Goal: Use online tool/utility: Utilize a website feature to perform a specific function

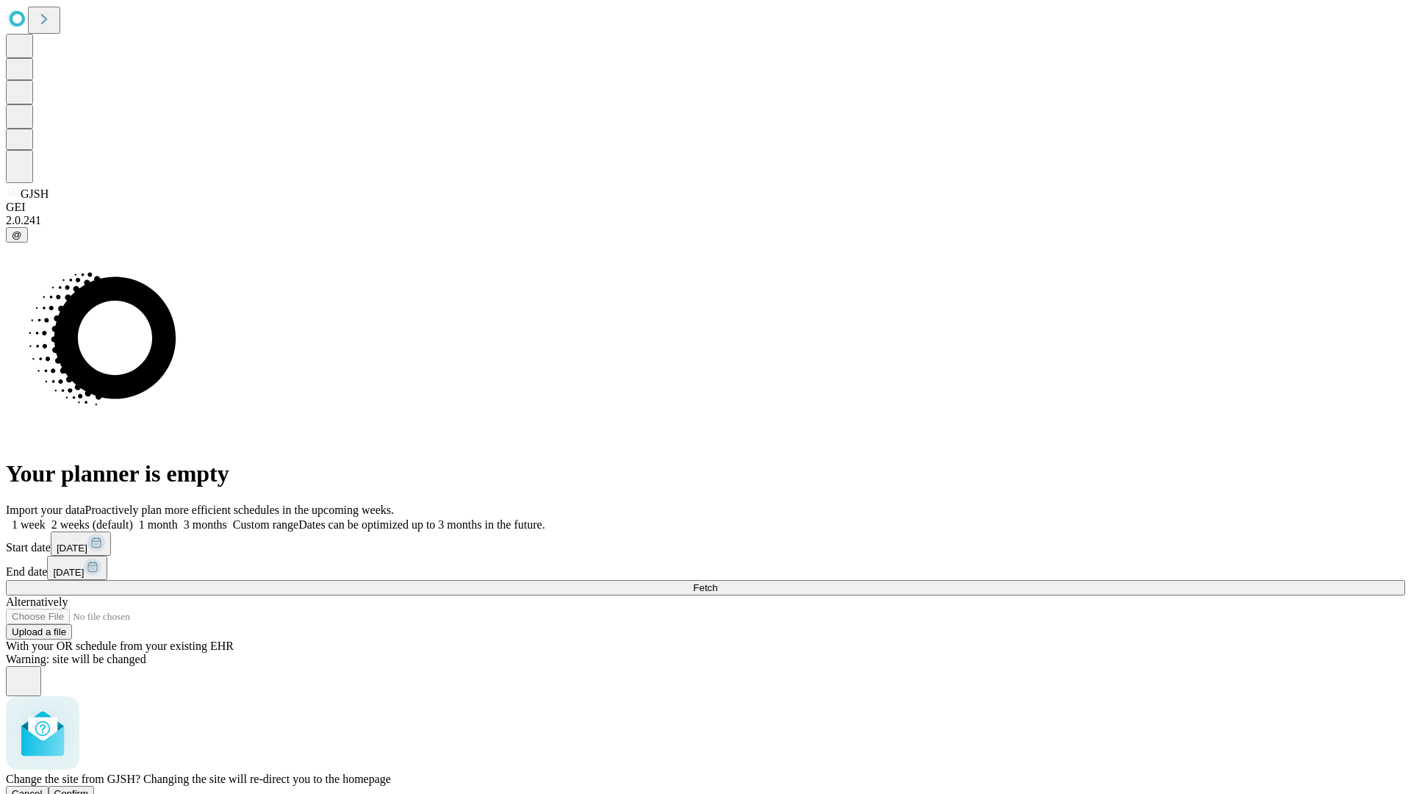
click at [89, 788] on span "Confirm" at bounding box center [71, 793] width 35 height 11
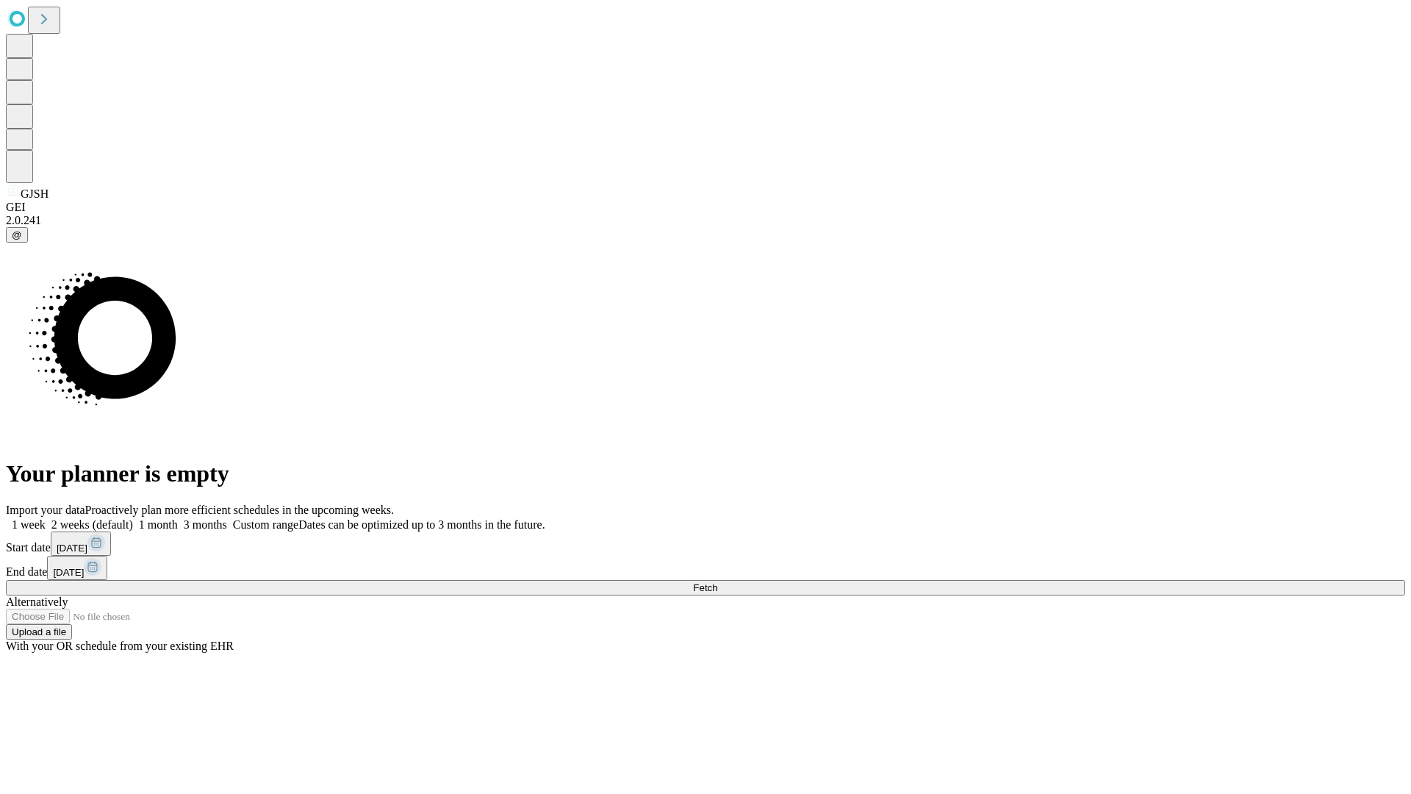
click at [178, 518] on label "1 month" at bounding box center [155, 524] width 45 height 12
click at [717, 582] on span "Fetch" at bounding box center [705, 587] width 24 height 11
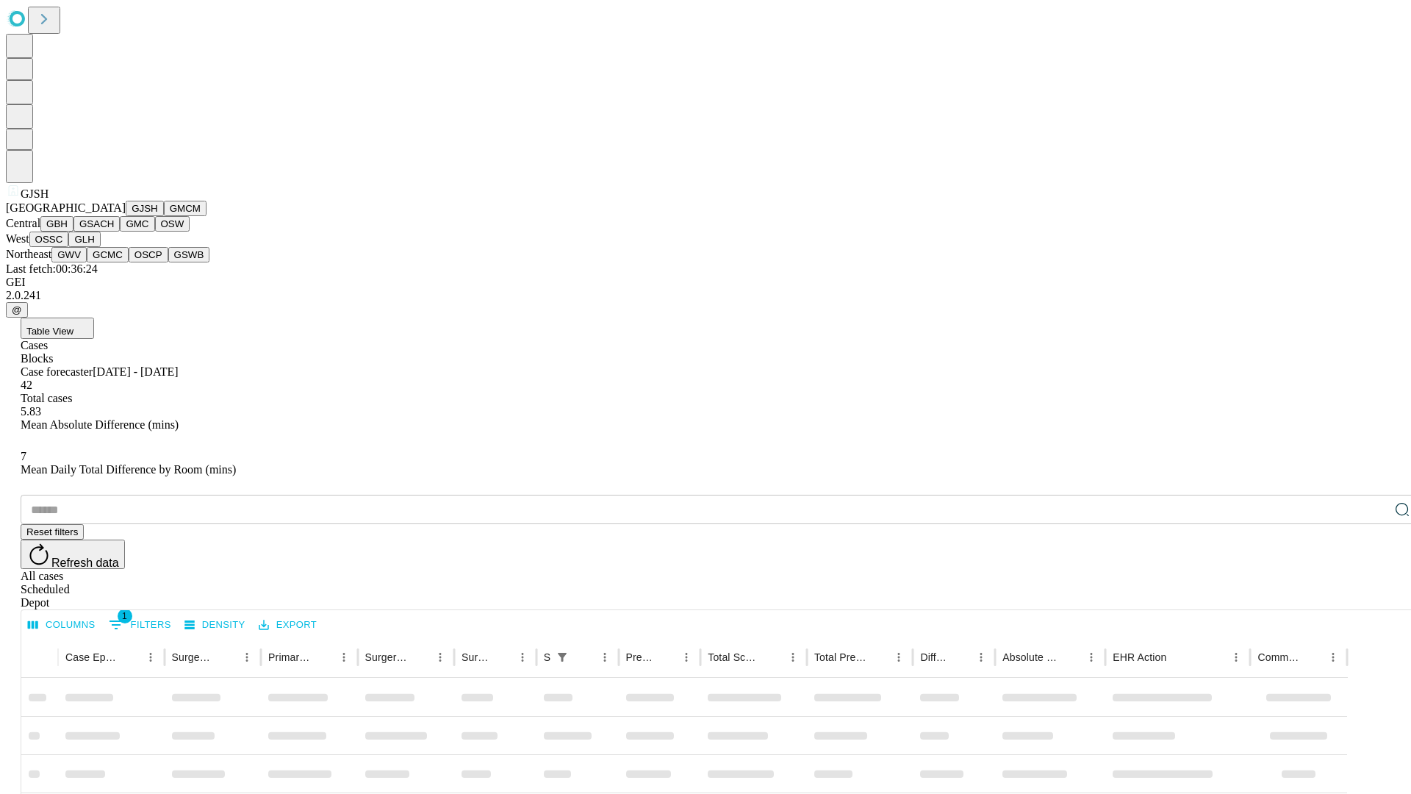
click at [164, 216] on button "GMCM" at bounding box center [185, 208] width 43 height 15
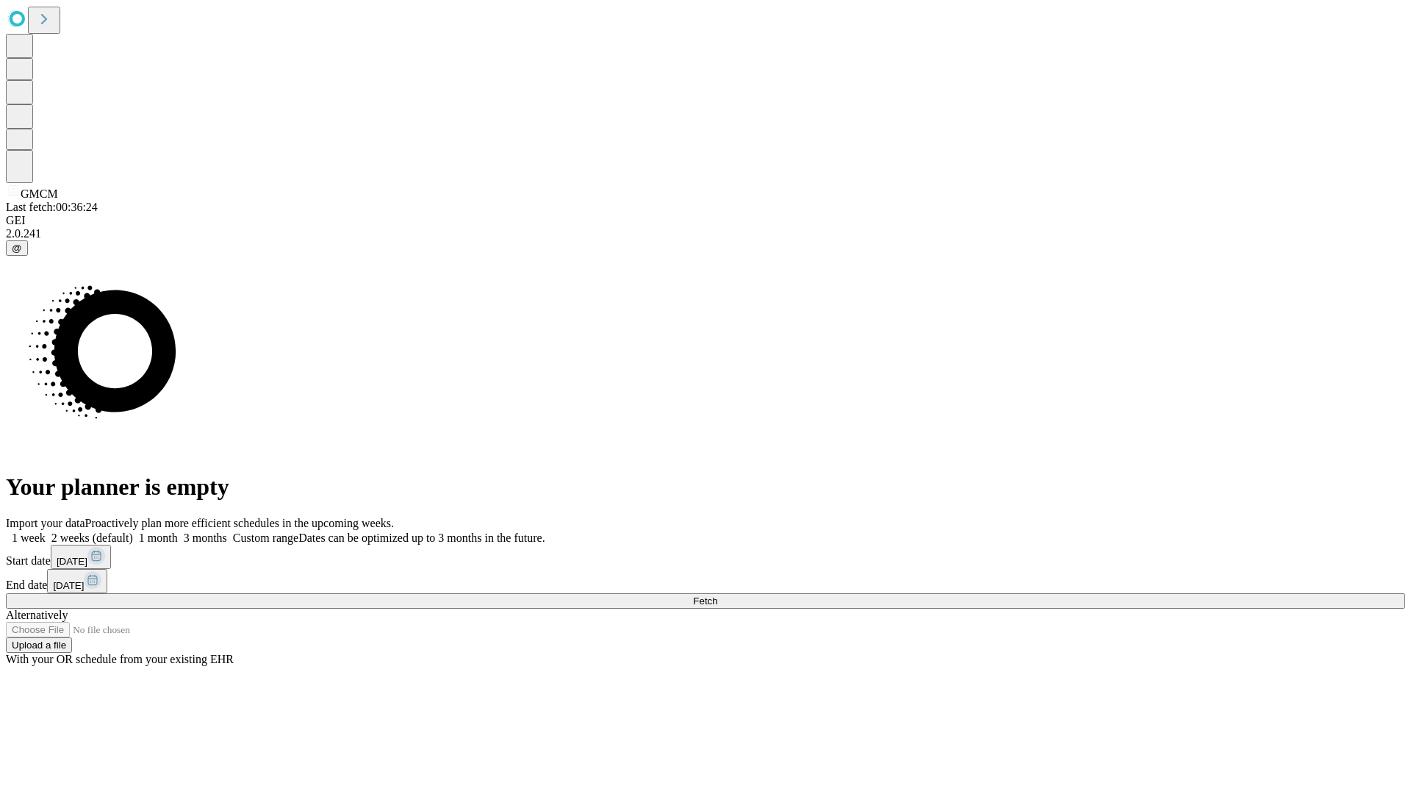
click at [178, 531] on label "1 month" at bounding box center [155, 537] width 45 height 12
click at [717, 595] on span "Fetch" at bounding box center [705, 600] width 24 height 11
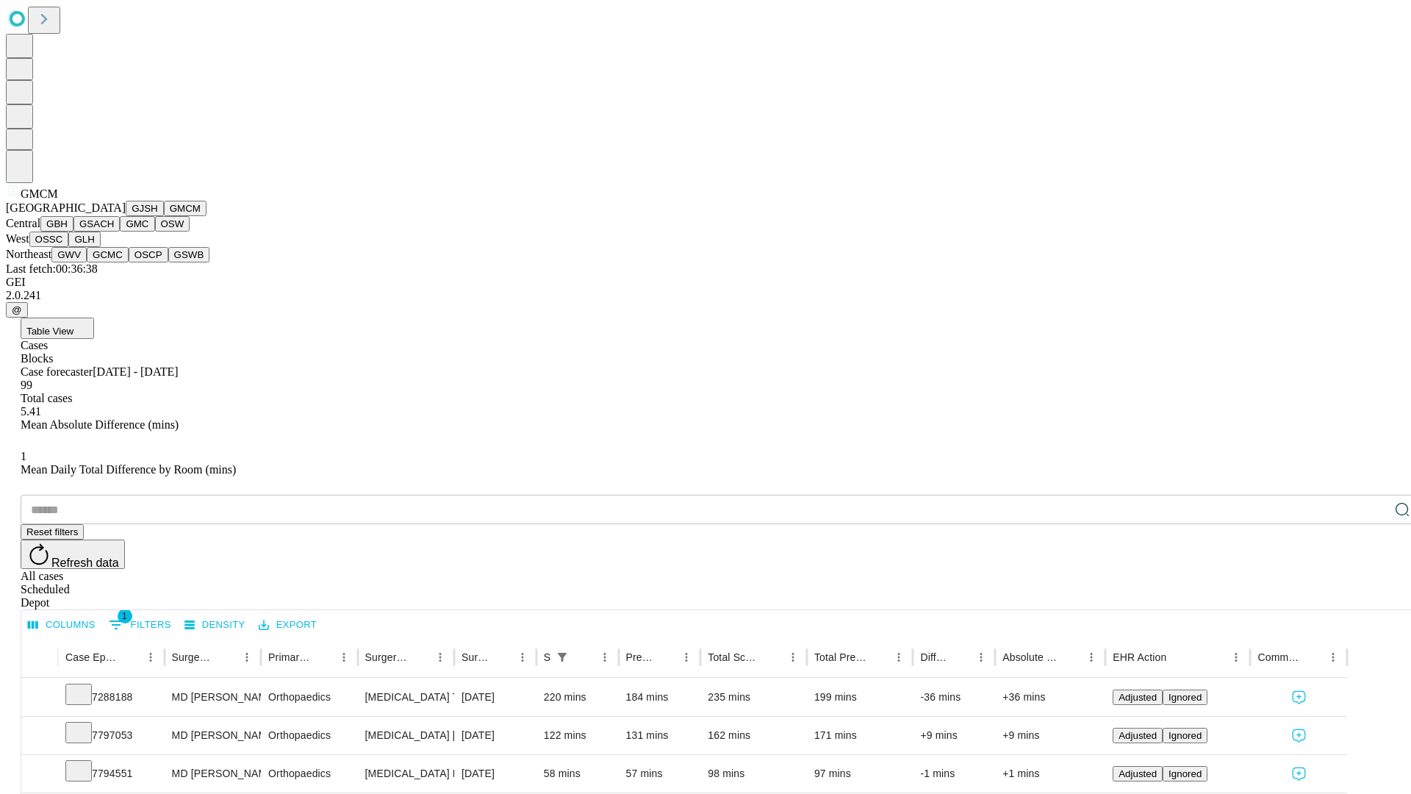
click at [73, 232] on button "GBH" at bounding box center [56, 223] width 33 height 15
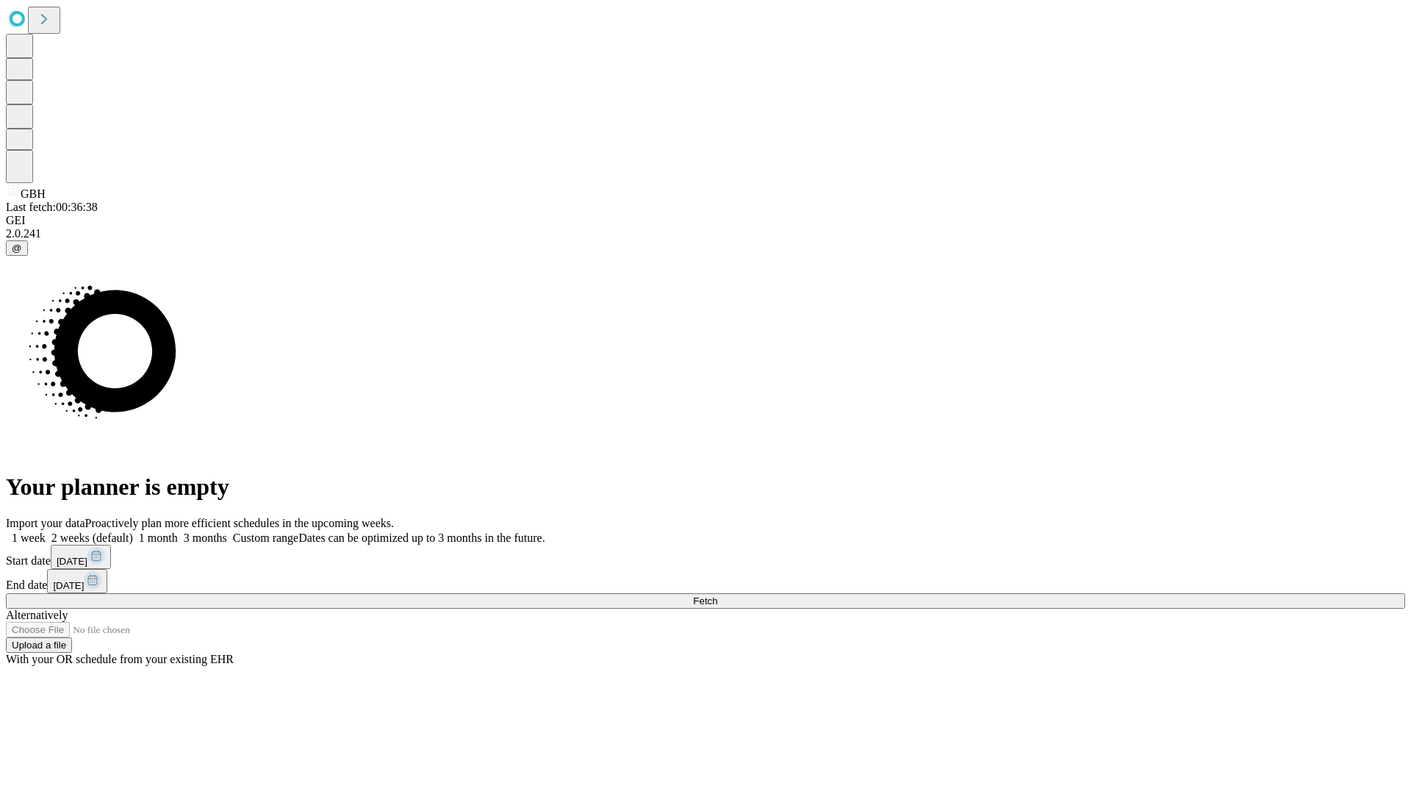
click at [178, 531] on label "1 month" at bounding box center [155, 537] width 45 height 12
click at [717, 595] on span "Fetch" at bounding box center [705, 600] width 24 height 11
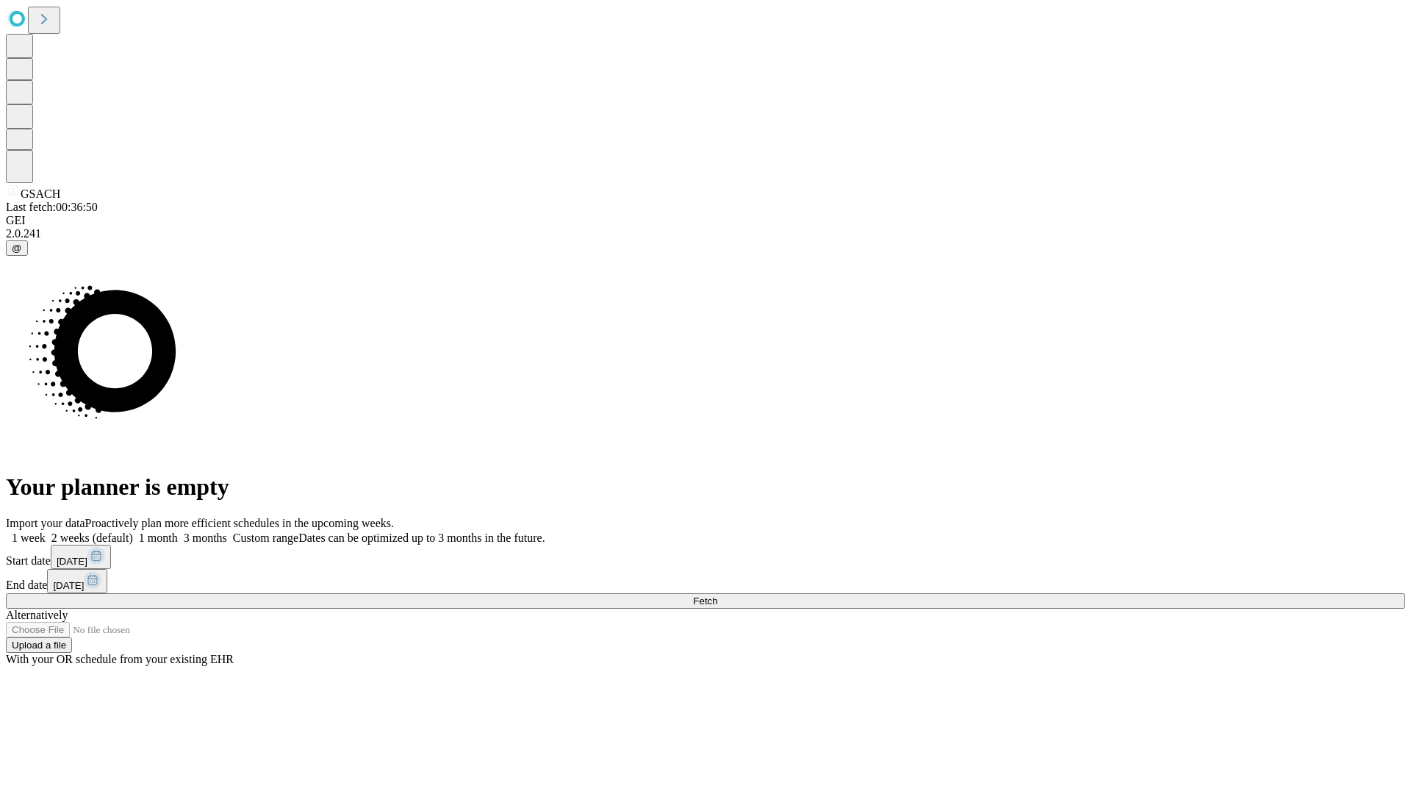
click at [178, 531] on label "1 month" at bounding box center [155, 537] width 45 height 12
click at [717, 595] on span "Fetch" at bounding box center [705, 600] width 24 height 11
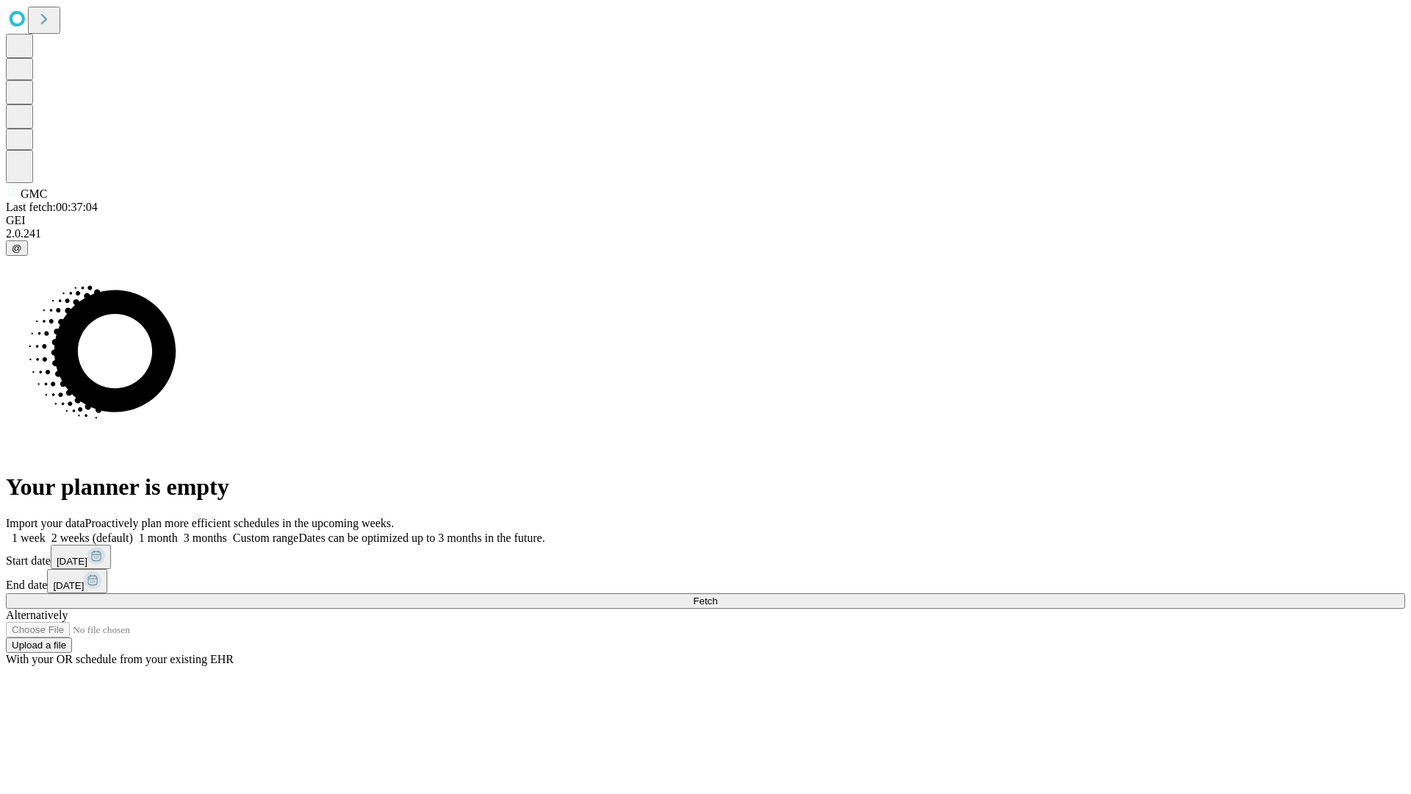
click at [178, 531] on label "1 month" at bounding box center [155, 537] width 45 height 12
click at [717, 595] on span "Fetch" at bounding box center [705, 600] width 24 height 11
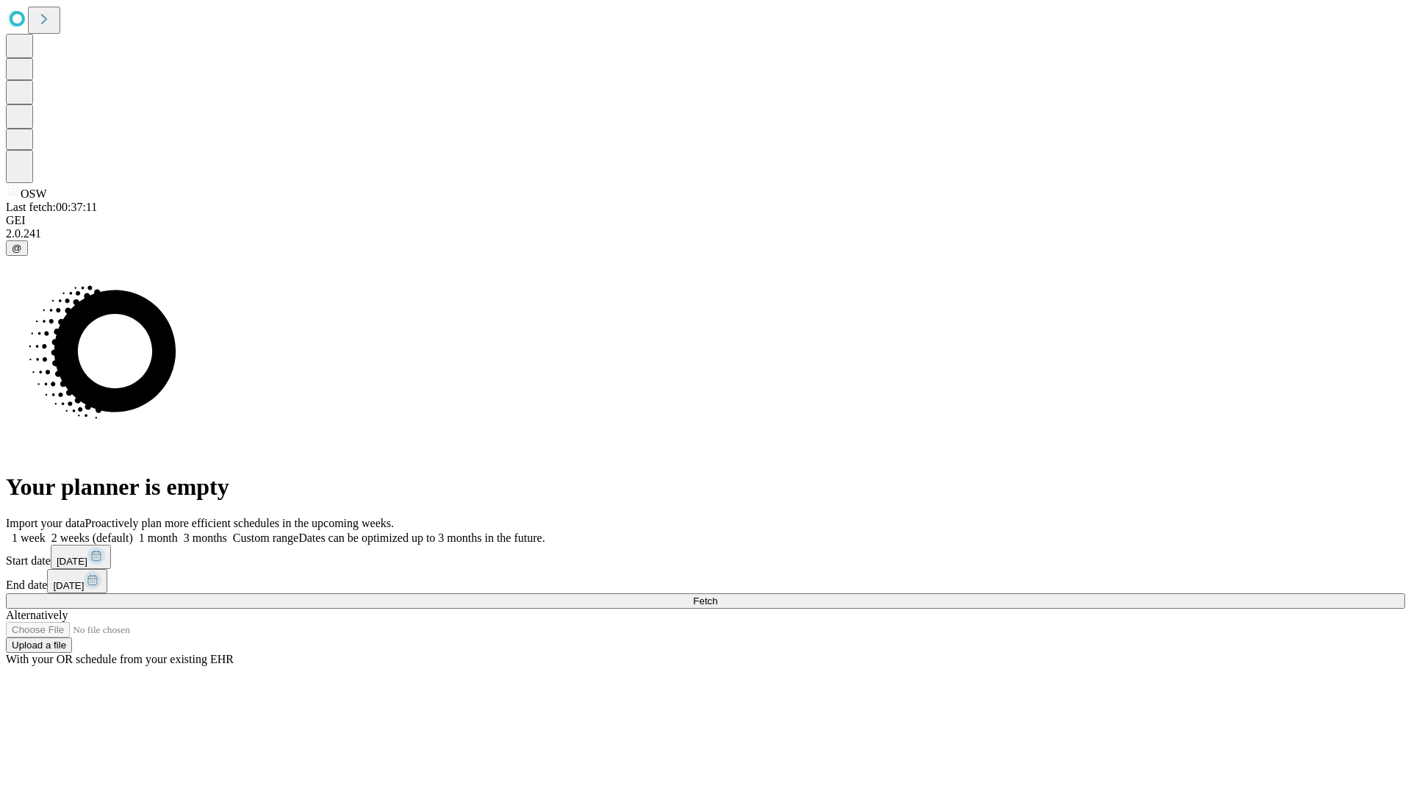
click at [178, 531] on label "1 month" at bounding box center [155, 537] width 45 height 12
click at [717, 595] on span "Fetch" at bounding box center [705, 600] width 24 height 11
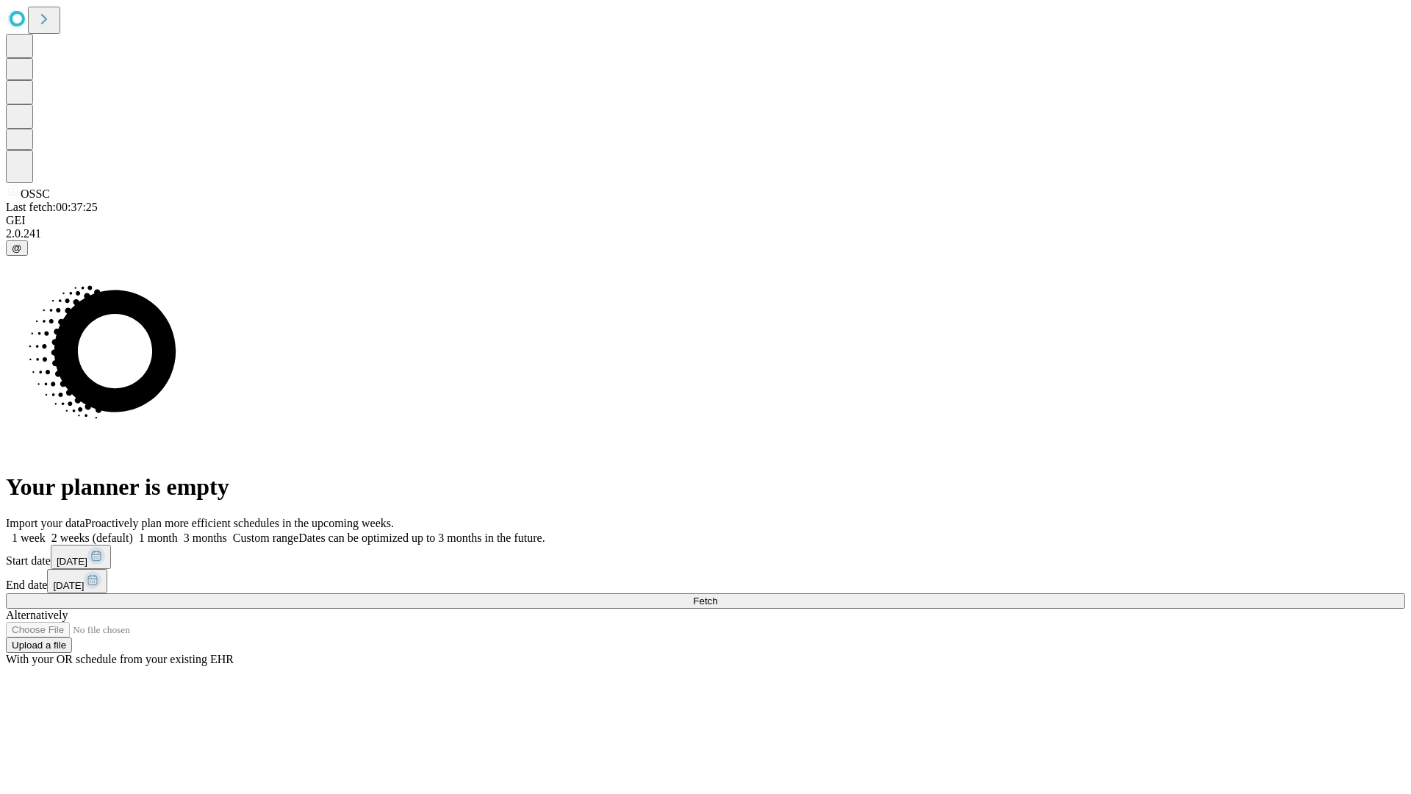
click at [178, 531] on label "1 month" at bounding box center [155, 537] width 45 height 12
click at [717, 595] on span "Fetch" at bounding box center [705, 600] width 24 height 11
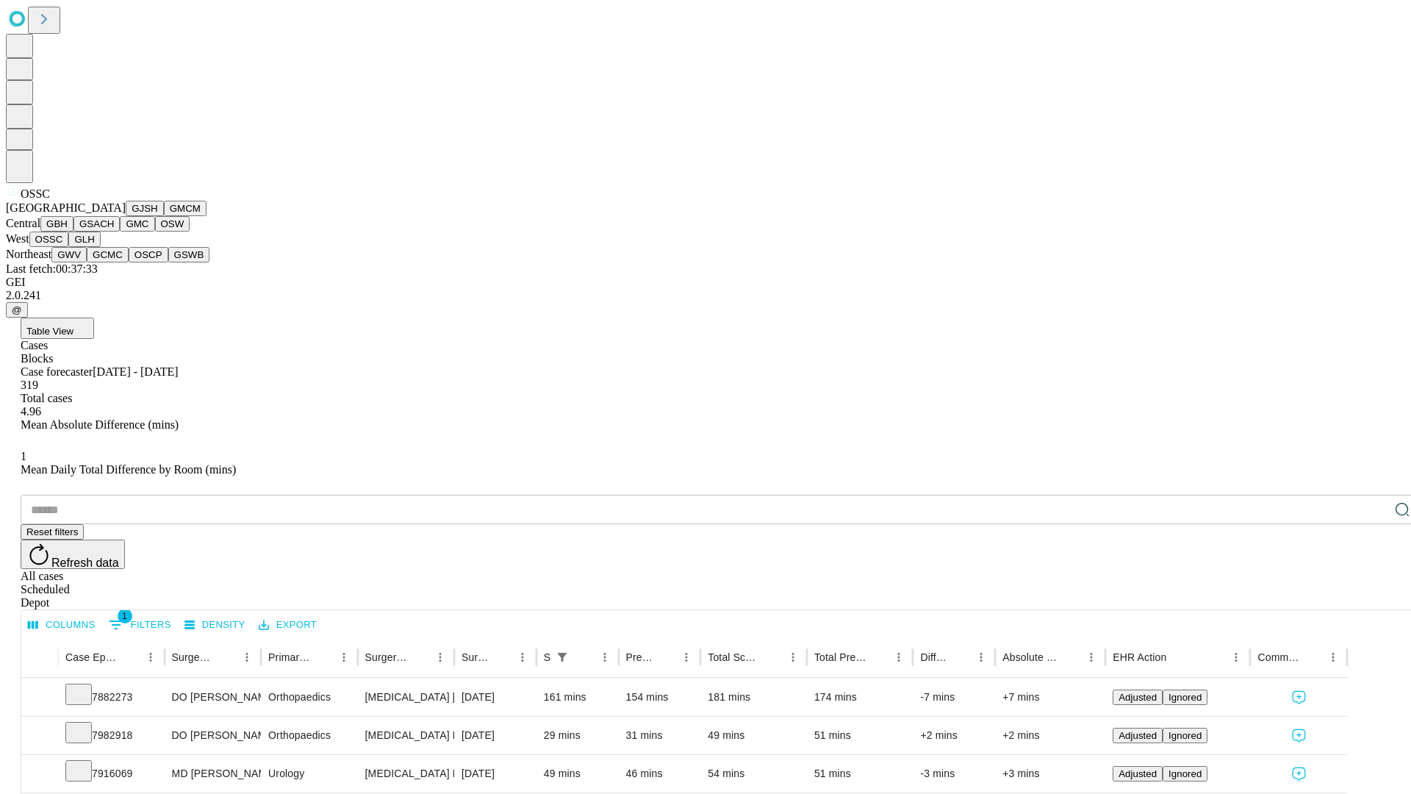
click at [100, 247] on button "GLH" at bounding box center [84, 239] width 32 height 15
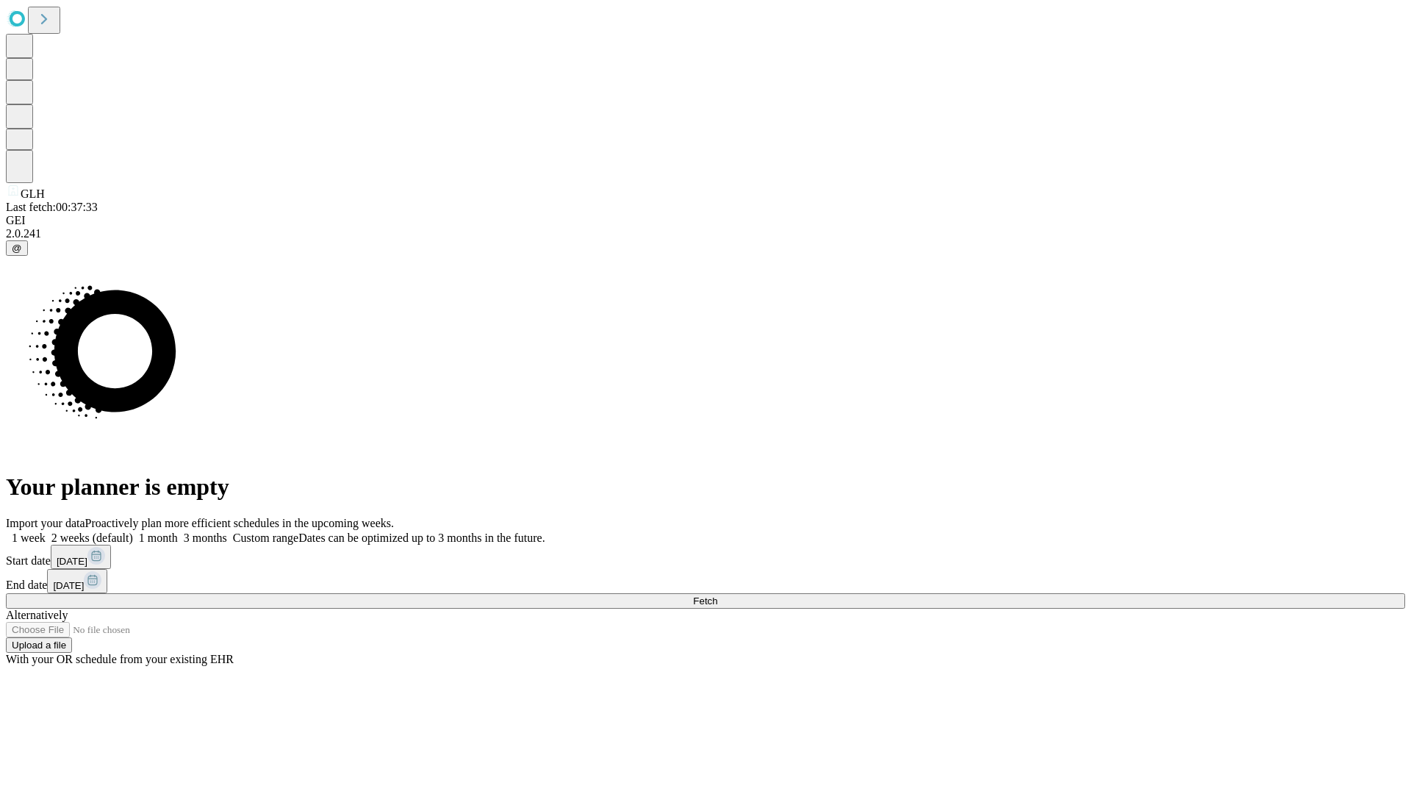
click at [178, 531] on label "1 month" at bounding box center [155, 537] width 45 height 12
click at [717, 595] on span "Fetch" at bounding box center [705, 600] width 24 height 11
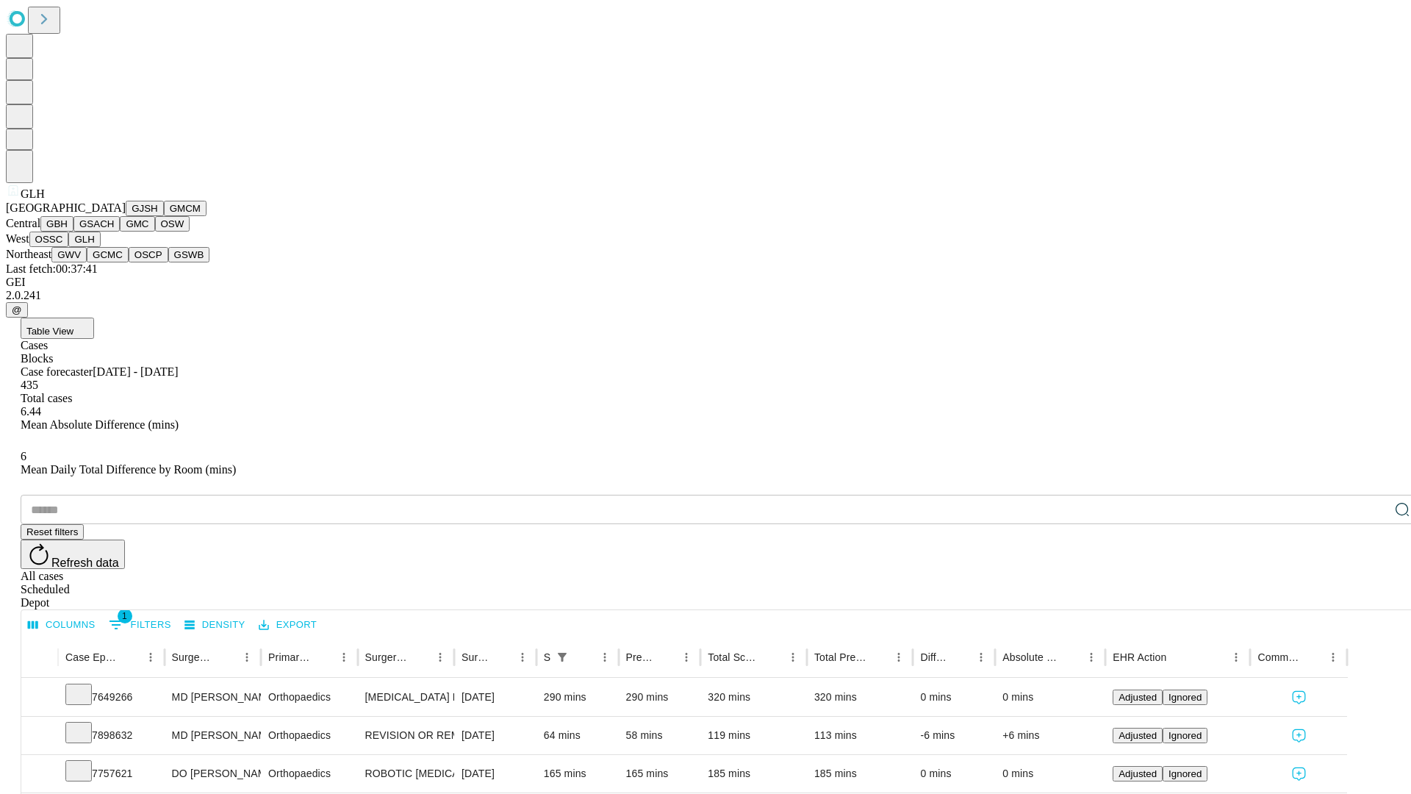
click at [87, 262] on button "GWV" at bounding box center [68, 254] width 35 height 15
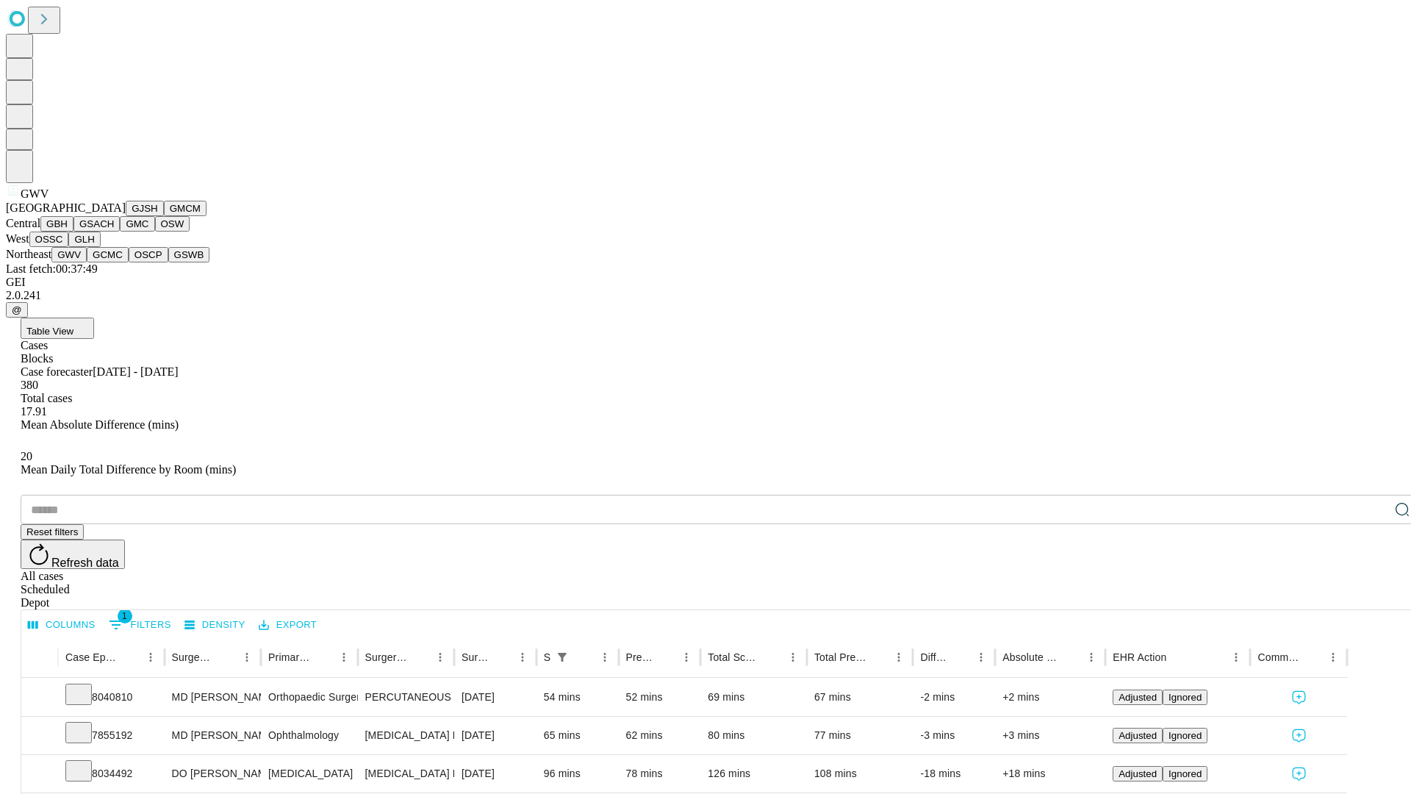
click at [114, 262] on button "GCMC" at bounding box center [108, 254] width 42 height 15
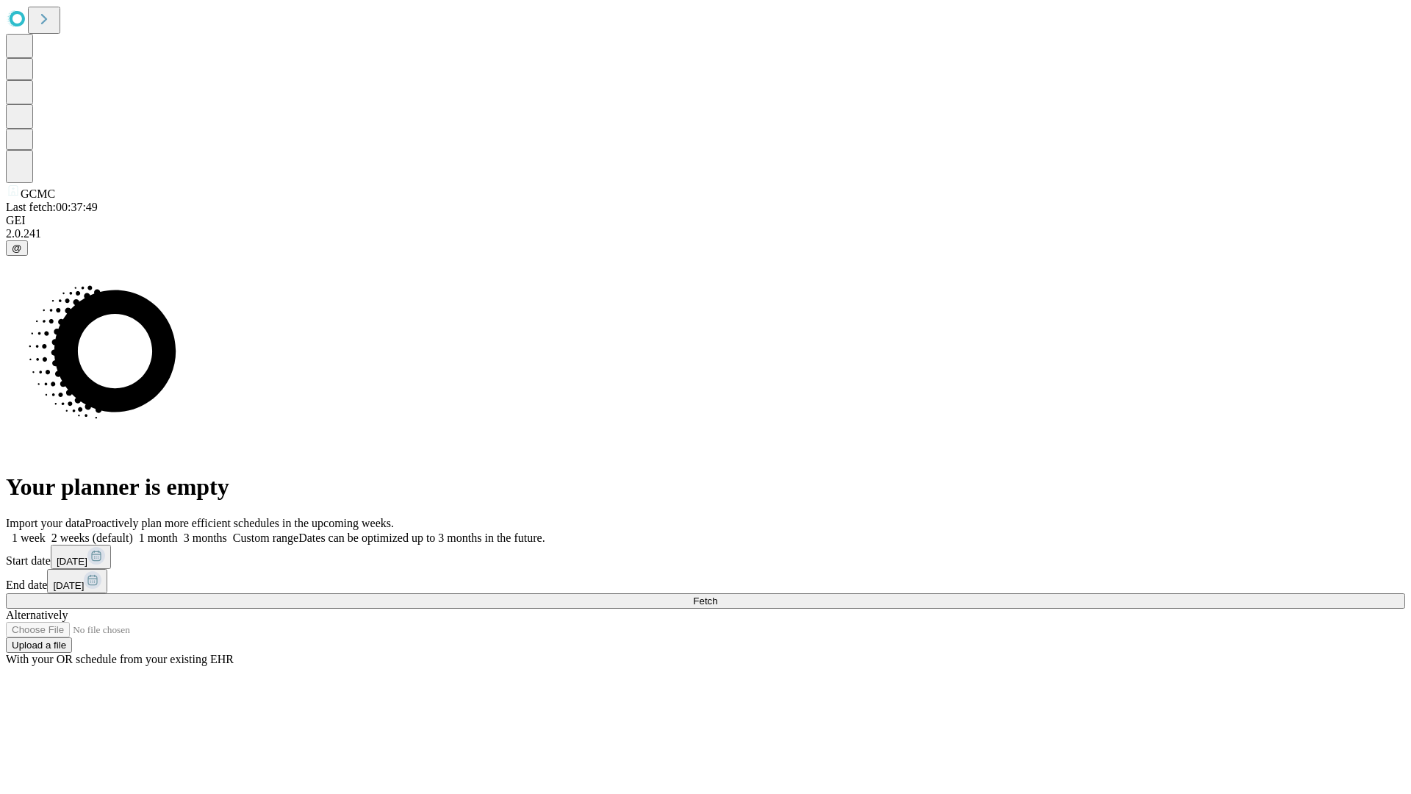
click at [178, 531] on label "1 month" at bounding box center [155, 537] width 45 height 12
click at [717, 595] on span "Fetch" at bounding box center [705, 600] width 24 height 11
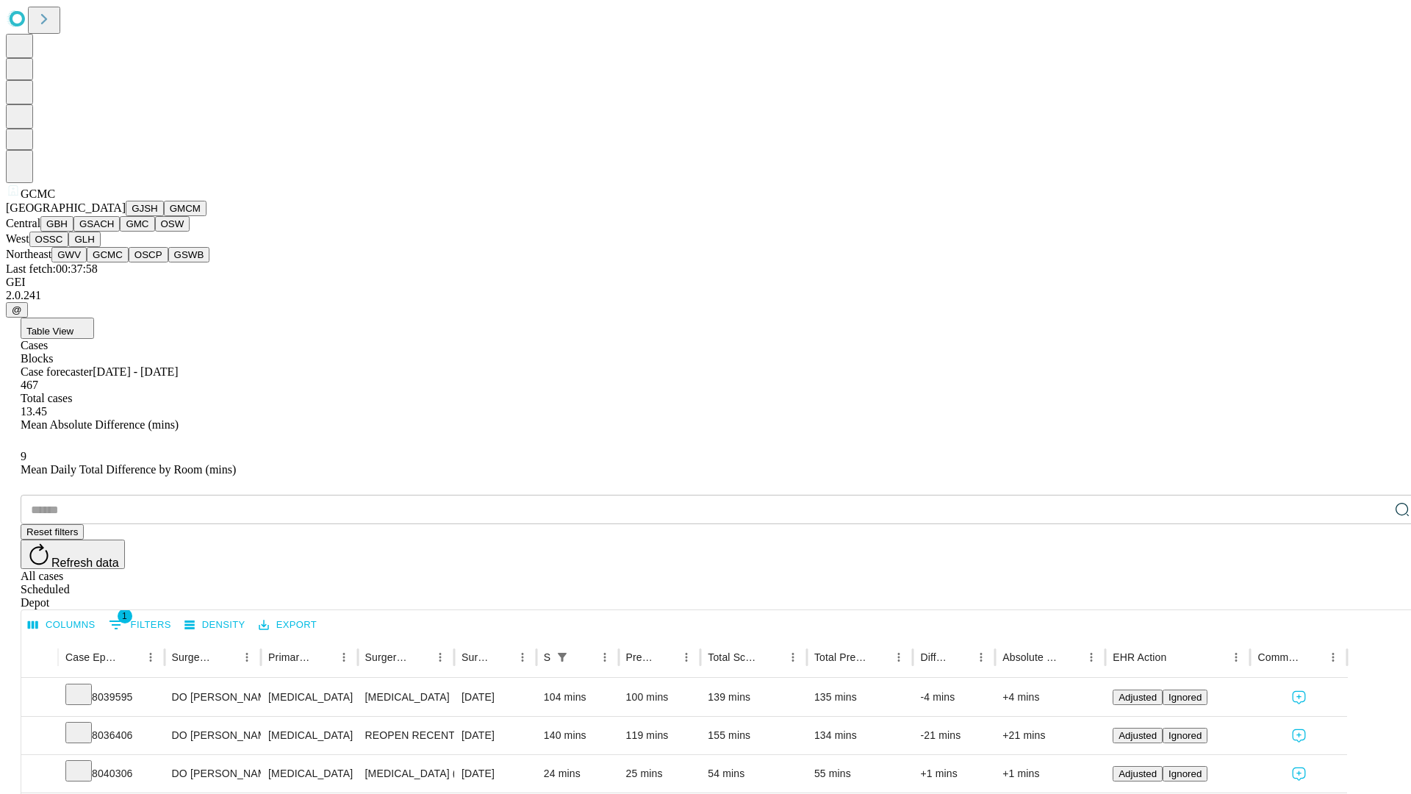
click at [129, 262] on button "OSCP" at bounding box center [149, 254] width 40 height 15
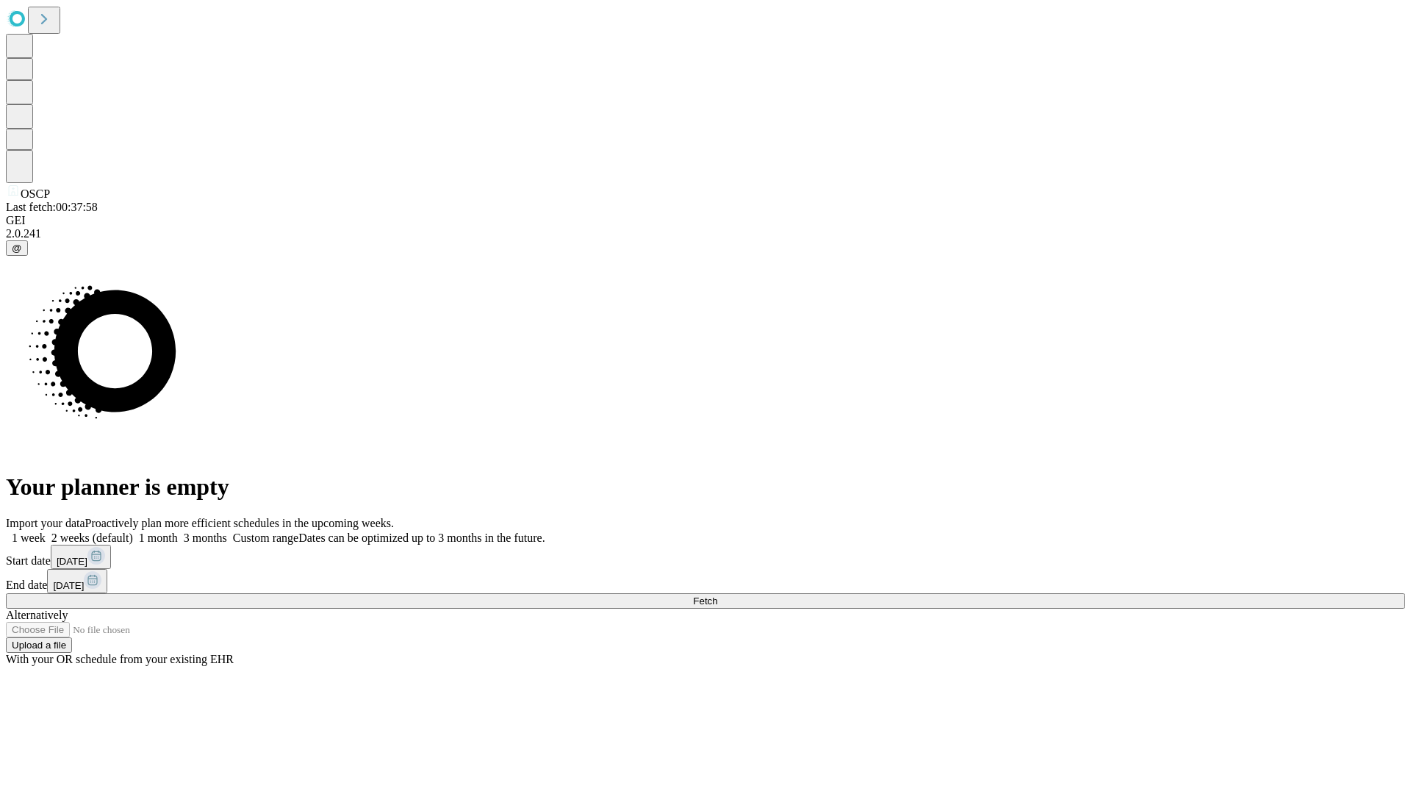
click at [717, 595] on span "Fetch" at bounding box center [705, 600] width 24 height 11
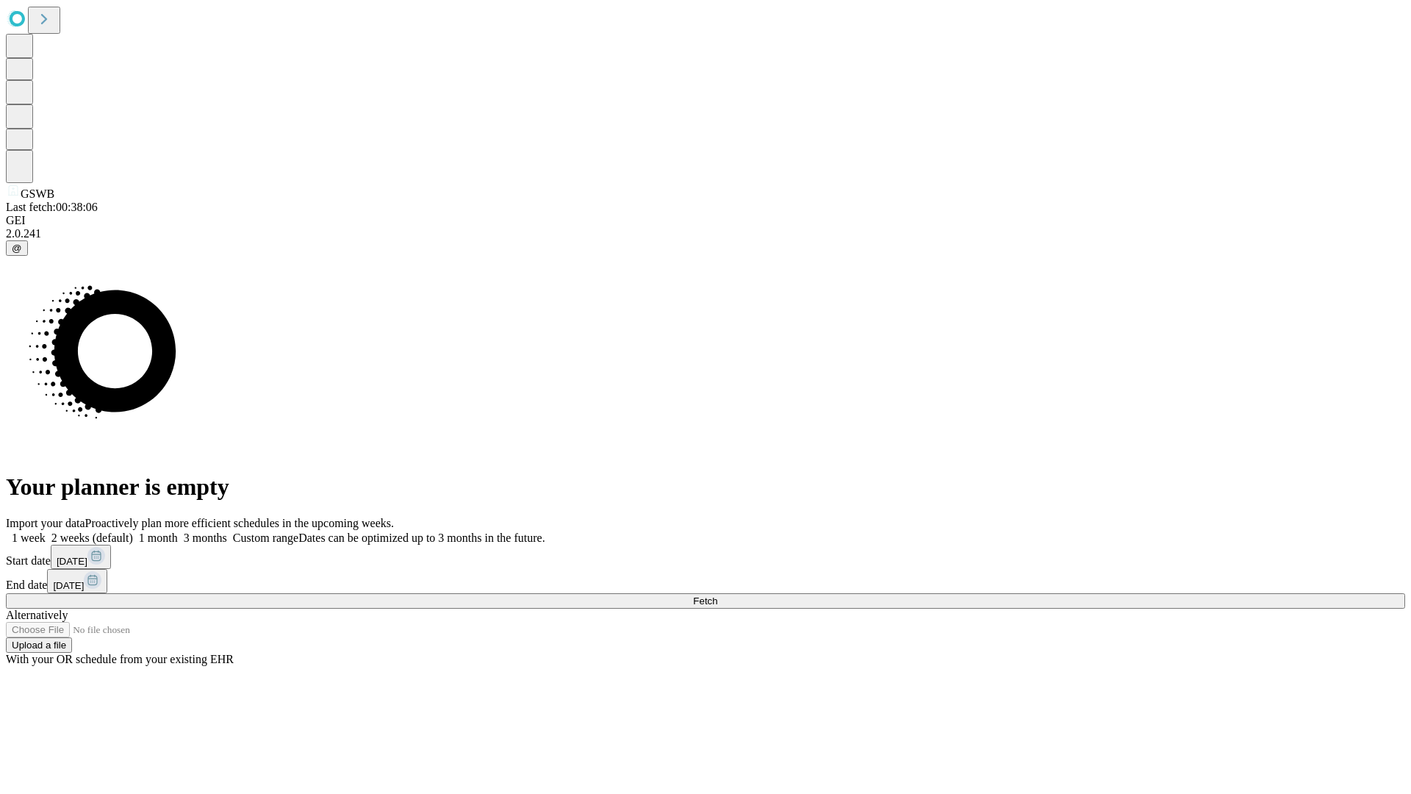
click at [178, 531] on label "1 month" at bounding box center [155, 537] width 45 height 12
click at [717, 595] on span "Fetch" at bounding box center [705, 600] width 24 height 11
